Goal: Transaction & Acquisition: Purchase product/service

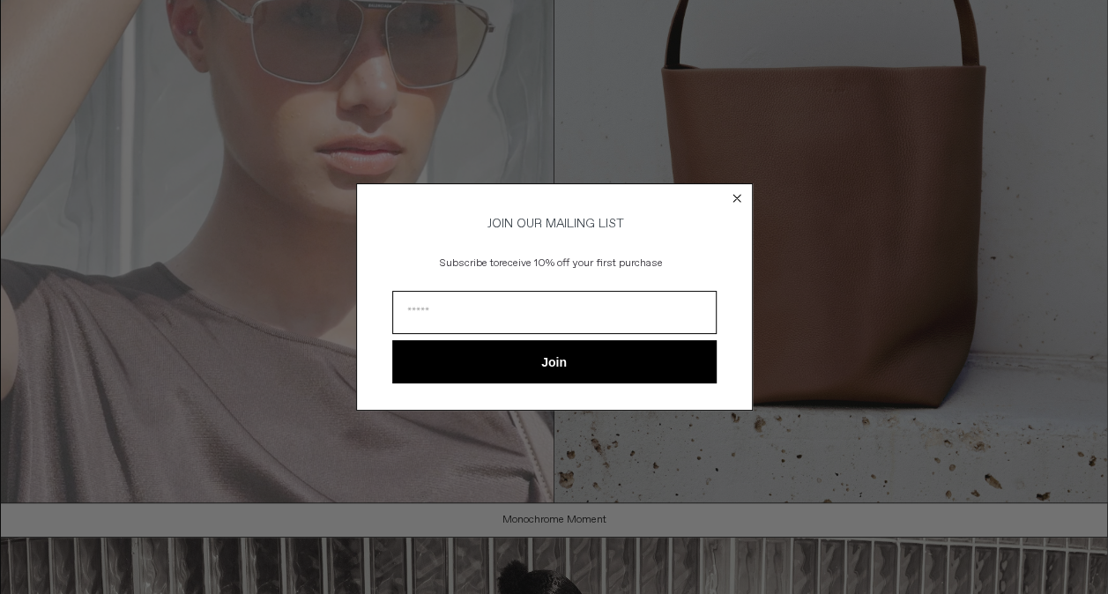
scroll to position [353, 0]
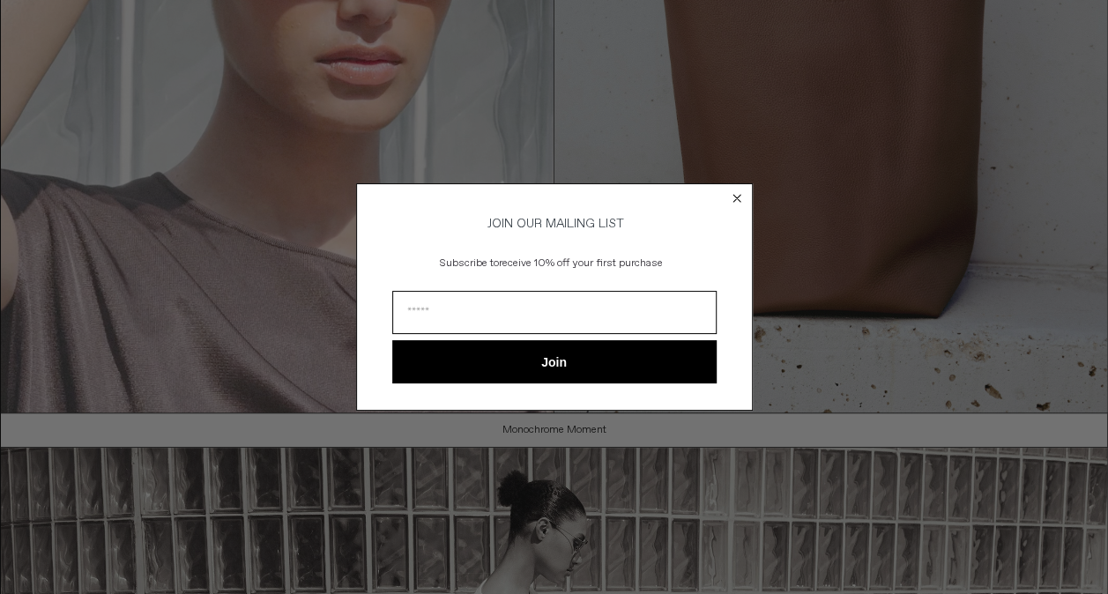
click at [735, 190] on circle "Close dialog" at bounding box center [736, 198] width 17 height 17
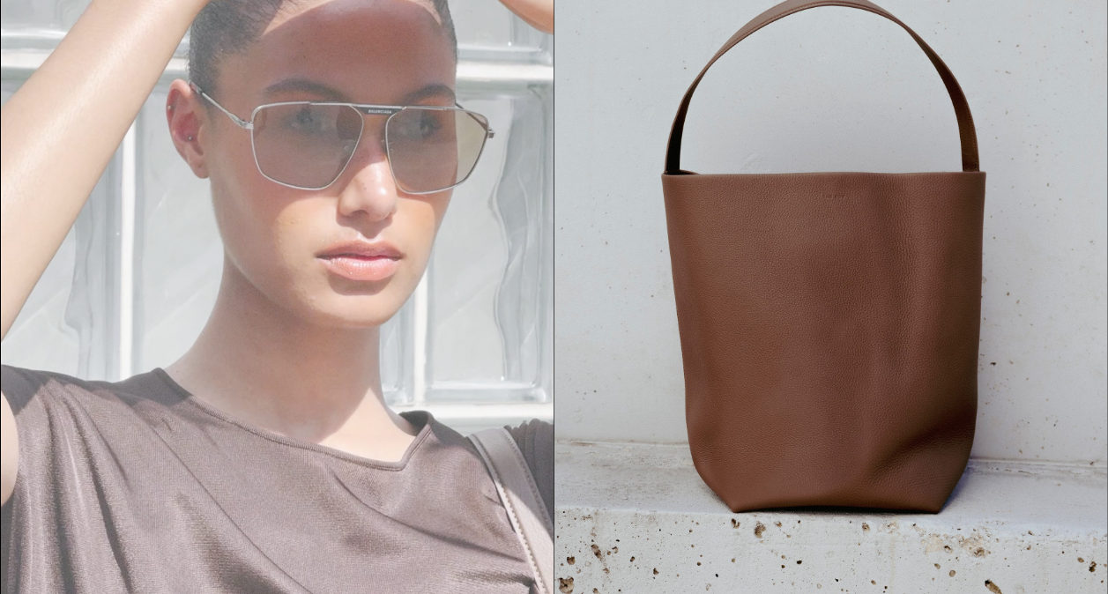
scroll to position [0, 0]
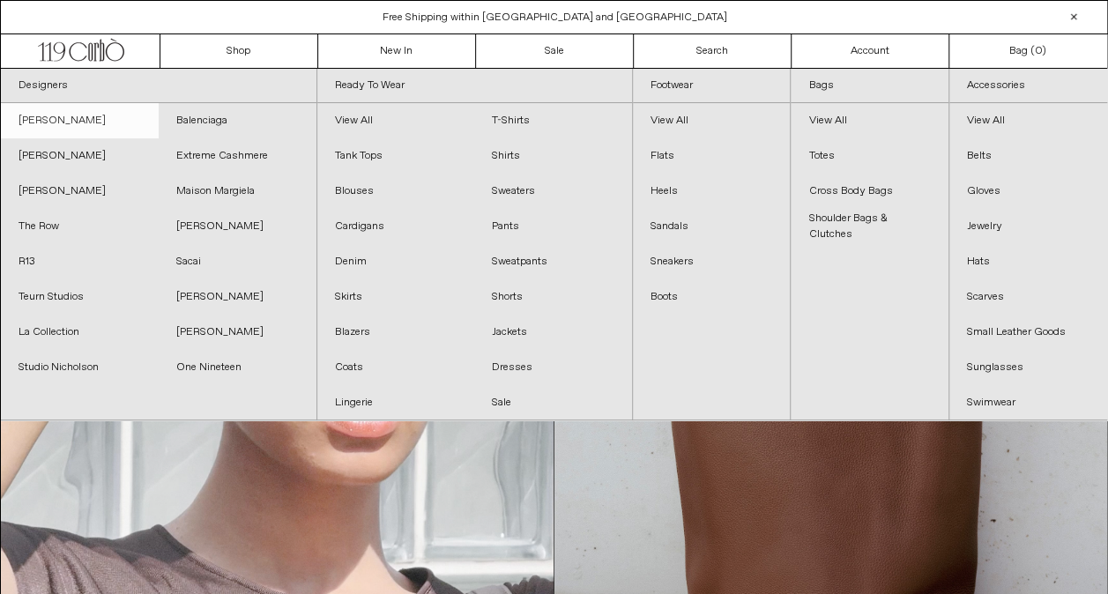
click at [77, 122] on link "[PERSON_NAME]" at bounding box center [80, 120] width 158 height 35
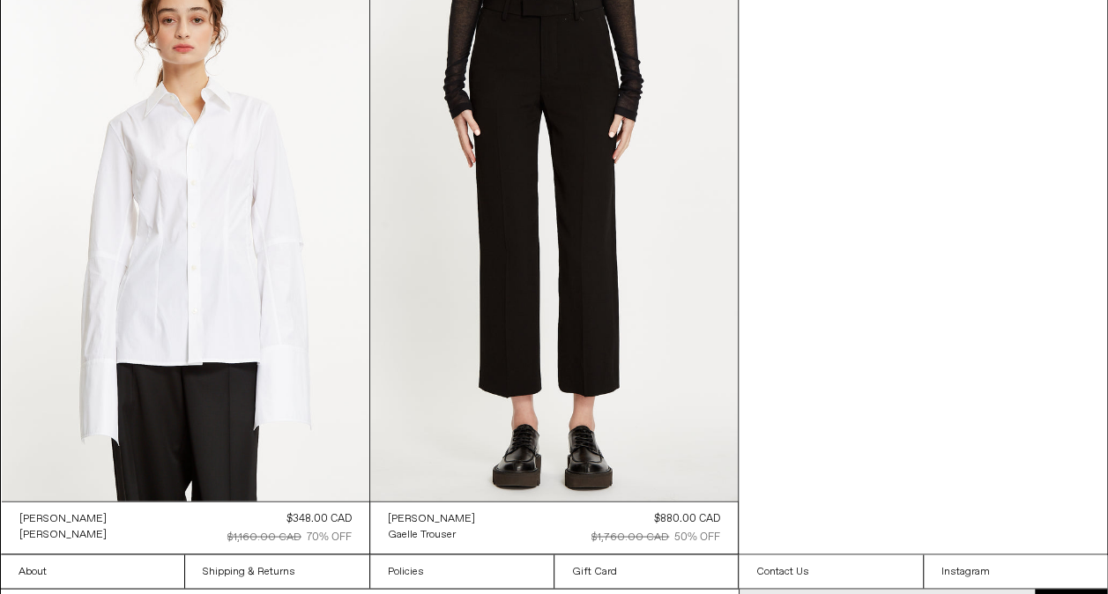
scroll to position [1393, 0]
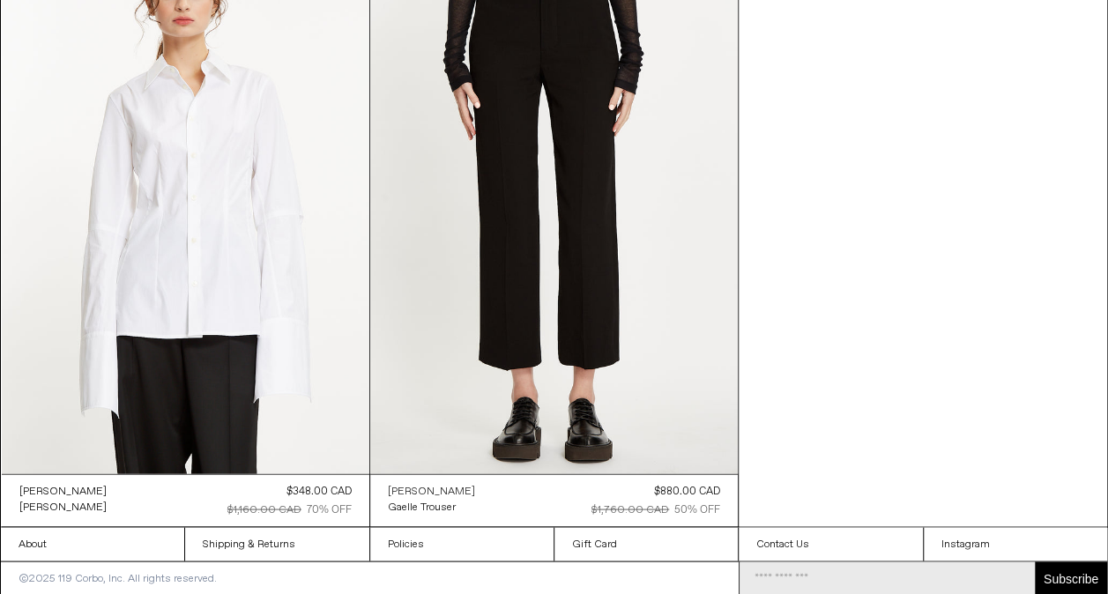
click at [475, 483] on link "[PERSON_NAME]" at bounding box center [431, 491] width 87 height 16
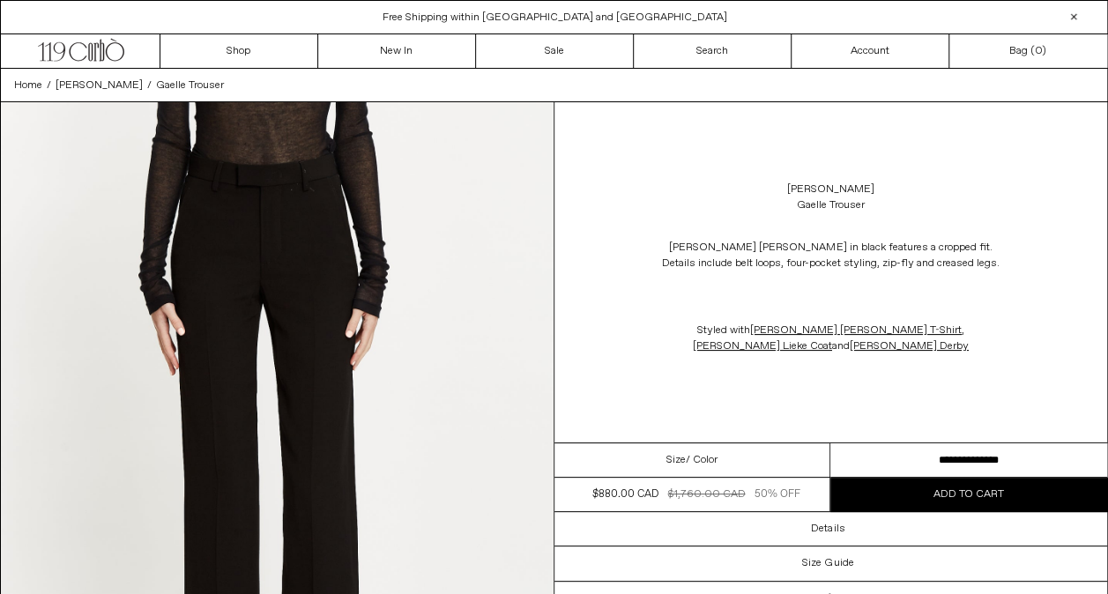
scroll to position [88, 0]
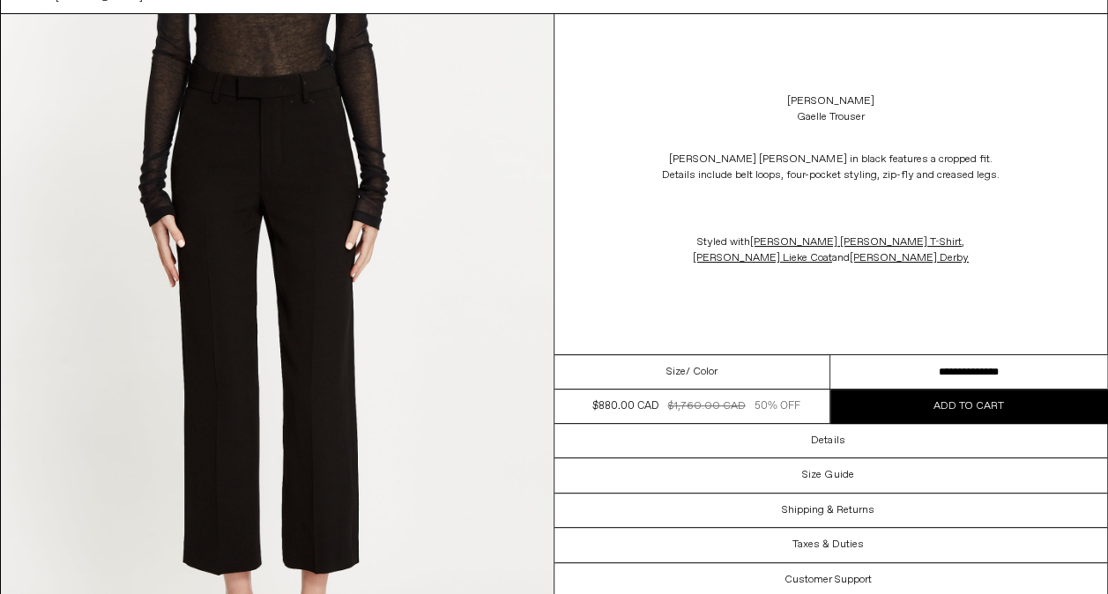
click at [891, 368] on select "**********" at bounding box center [968, 372] width 277 height 34
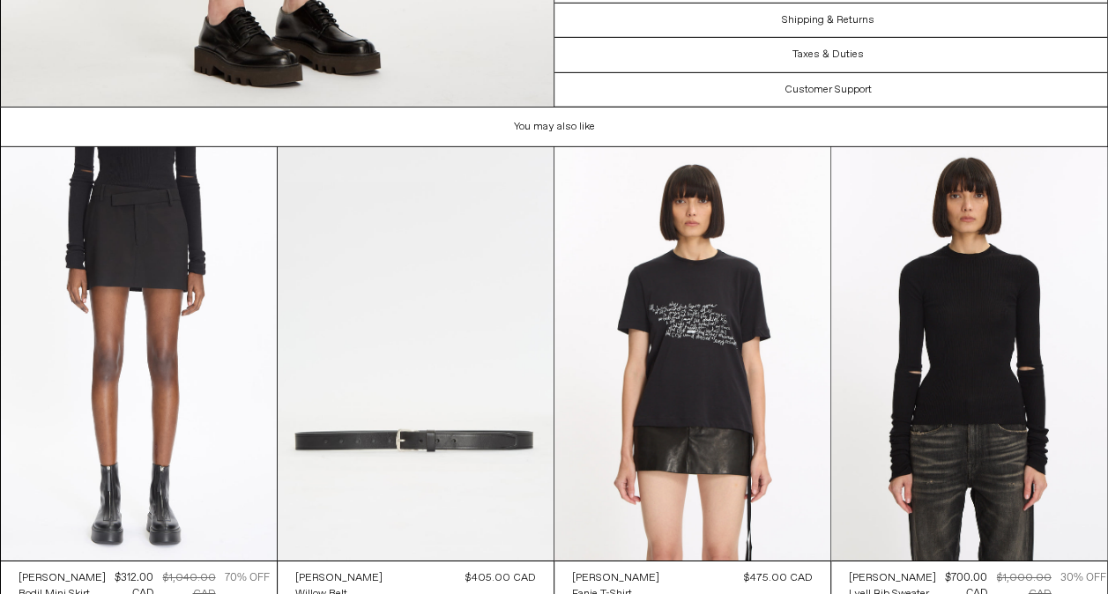
scroll to position [2821, 0]
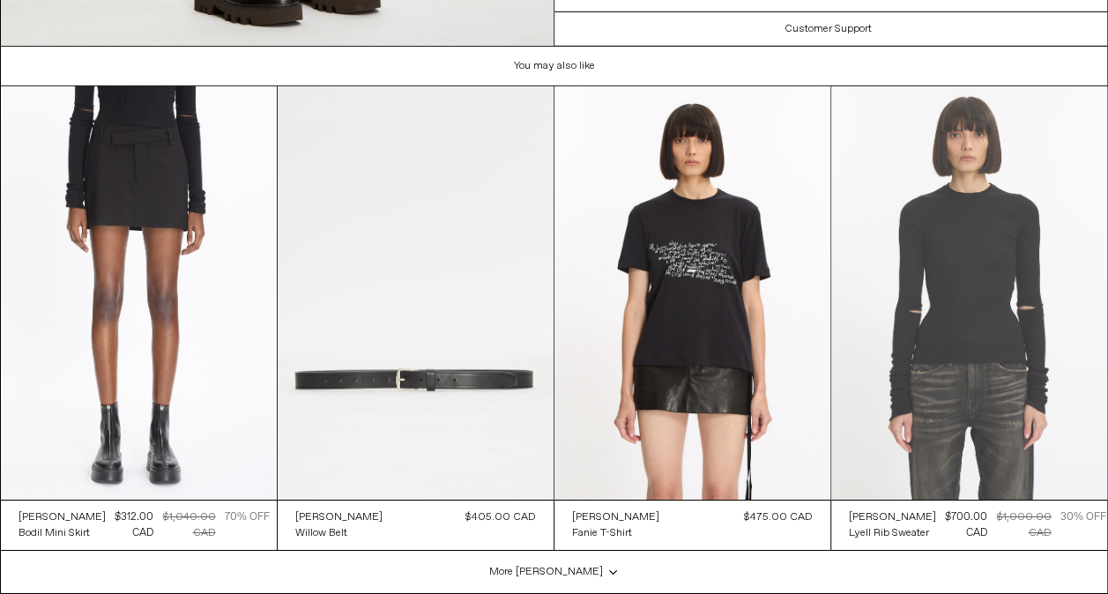
click at [911, 389] on at bounding box center [969, 293] width 276 height 414
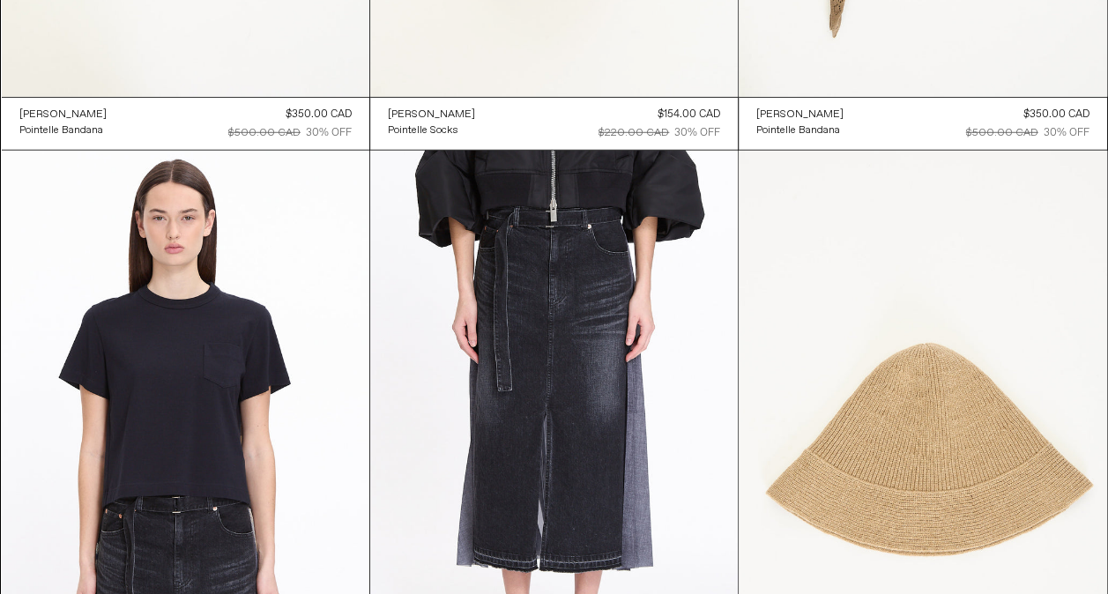
scroll to position [9035, 0]
